Goal: Task Accomplishment & Management: Manage account settings

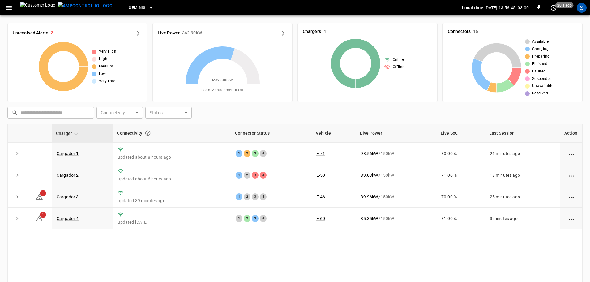
scroll to position [62, 0]
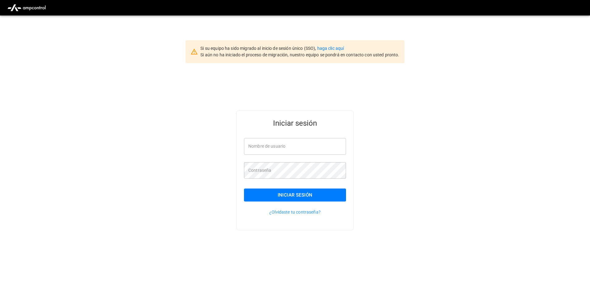
type input "**********"
click at [317, 198] on button "Iniciar sesión" at bounding box center [295, 194] width 102 height 13
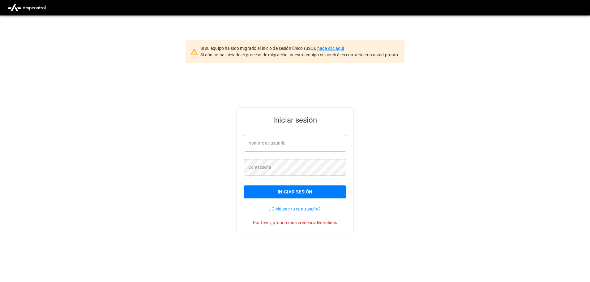
click at [336, 47] on link "haga clic aquí" at bounding box center [330, 48] width 27 height 5
